Goal: Transaction & Acquisition: Purchase product/service

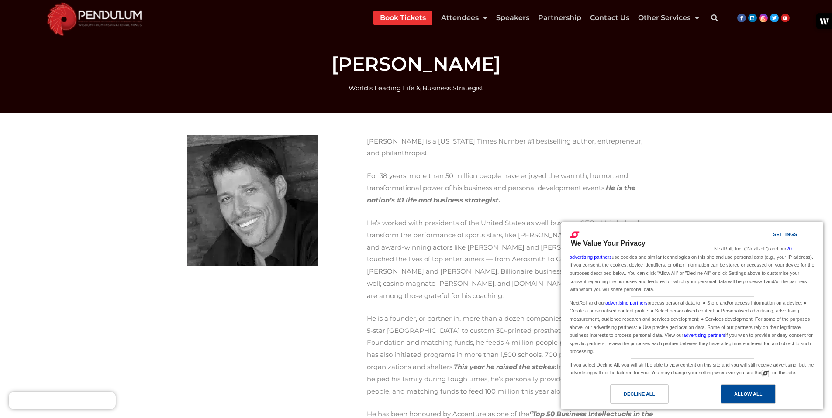
click at [733, 390] on div "Allow All" at bounding box center [748, 394] width 55 height 19
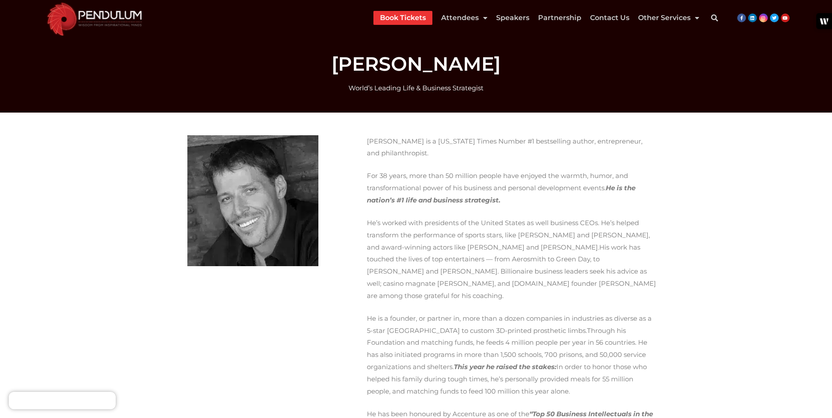
click at [377, 24] on li "Book Tickets" at bounding box center [402, 18] width 59 height 14
click at [397, 15] on link "Book Tickets" at bounding box center [403, 18] width 46 height 14
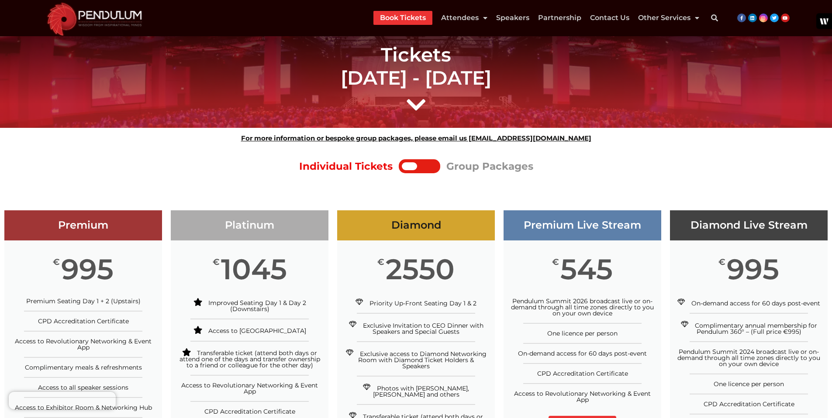
click at [429, 86] on h1 "Tickets [DATE] - [DATE]" at bounding box center [416, 66] width 489 height 46
click at [404, 115] on div at bounding box center [415, 102] width 823 height 26
click at [413, 111] on div "Tickets [DATE] - [DATE]" at bounding box center [416, 81] width 832 height 93
click at [413, 100] on icon at bounding box center [416, 97] width 22 height 22
